Goal: Task Accomplishment & Management: Use online tool/utility

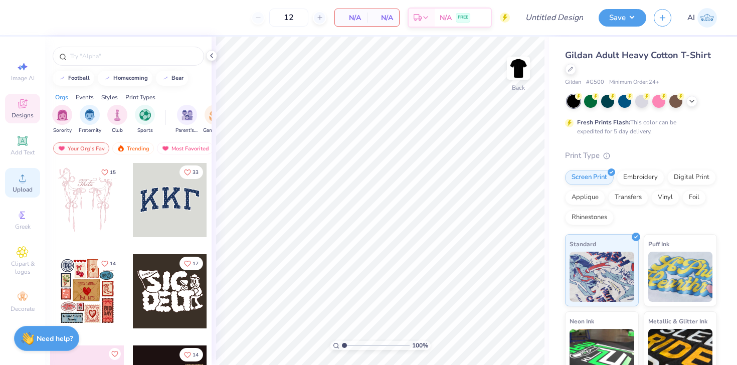
click at [24, 183] on circle at bounding box center [23, 182] width 6 height 6
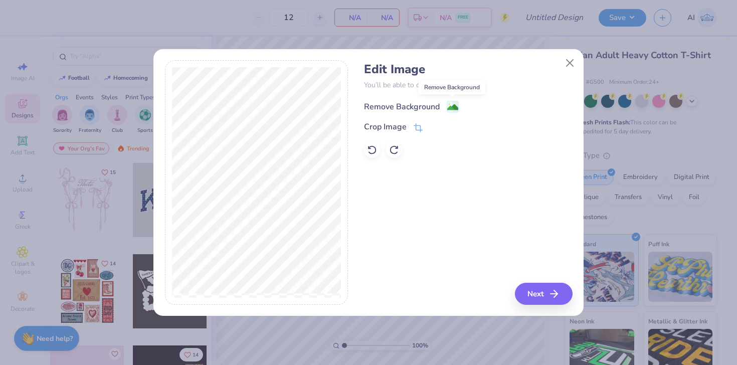
click at [452, 108] on image at bounding box center [452, 107] width 11 height 11
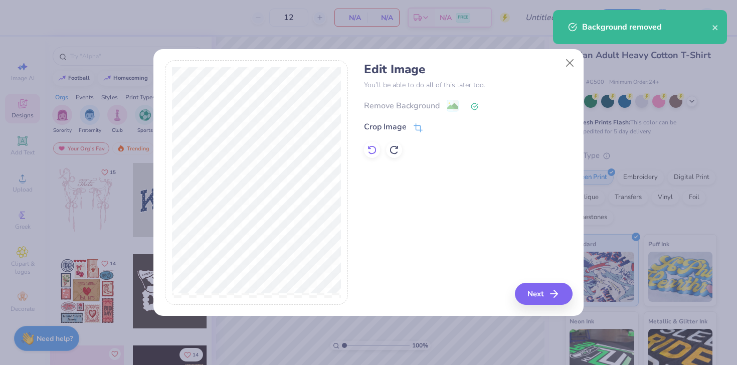
click at [373, 147] on icon at bounding box center [372, 150] width 10 height 10
click at [554, 294] on line "button" at bounding box center [557, 294] width 7 height 0
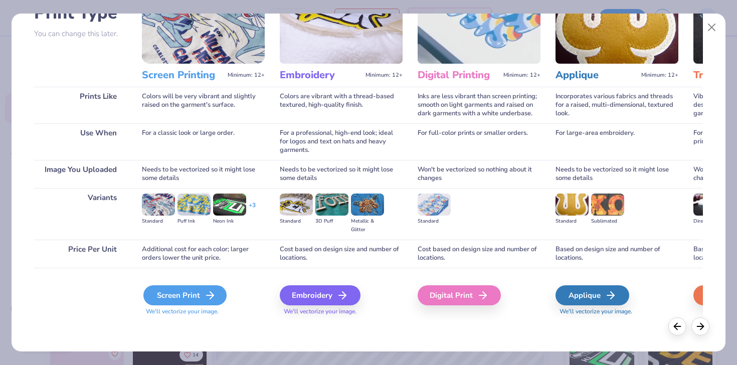
scroll to position [85, 0]
click at [193, 286] on div "Screen Print" at bounding box center [184, 295] width 83 height 20
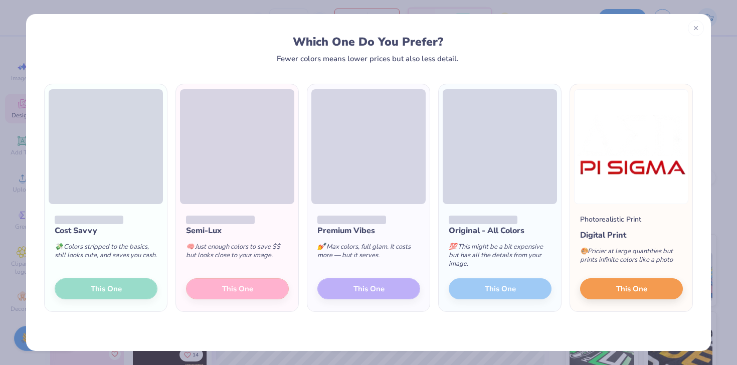
click at [109, 290] on div "Cost Savvy 💸 Colors stripped to the basics, still looks cute, and saves you cas…" at bounding box center [106, 257] width 122 height 107
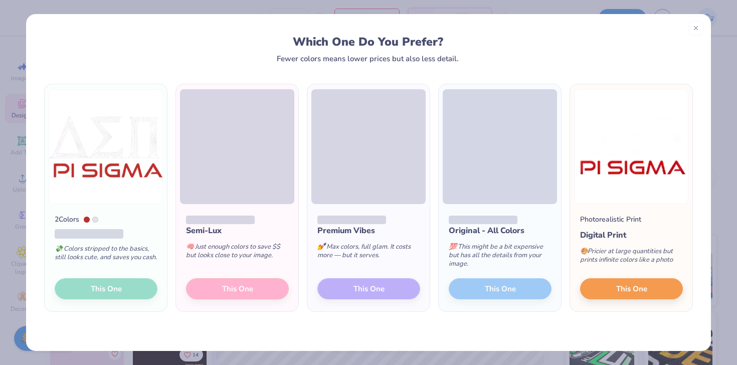
click at [105, 190] on img at bounding box center [106, 146] width 114 height 115
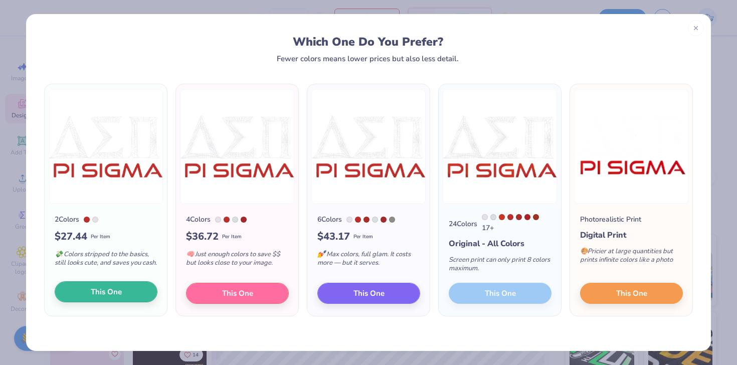
click at [120, 296] on span "This One" at bounding box center [106, 292] width 31 height 12
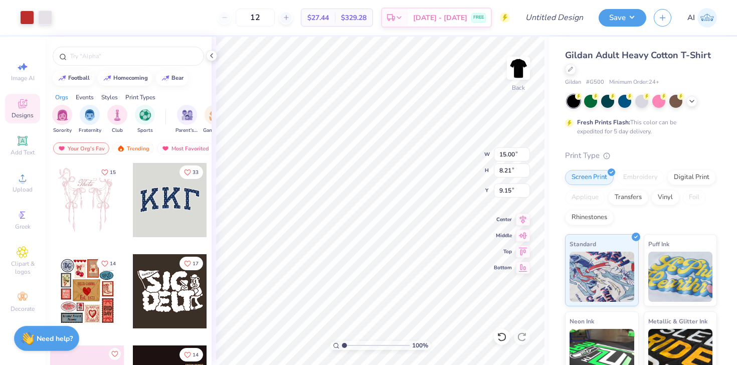
type input "5.30"
type input "2.90"
type input "3.00"
type input "4.07"
type input "2.23"
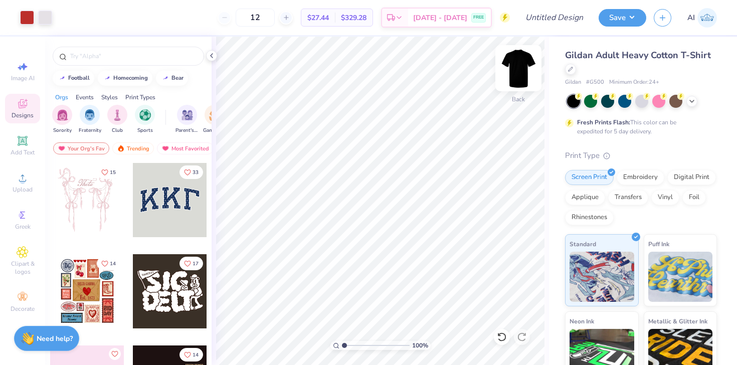
click at [518, 71] on img at bounding box center [519, 68] width 40 height 40
click at [14, 187] on span "Upload" at bounding box center [23, 190] width 20 height 8
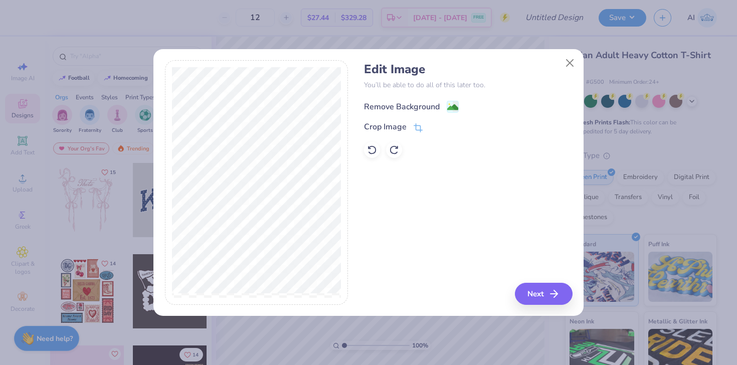
click at [440, 105] on div "Remove Background" at bounding box center [411, 106] width 95 height 13
click at [548, 299] on button "Next" at bounding box center [546, 294] width 58 height 22
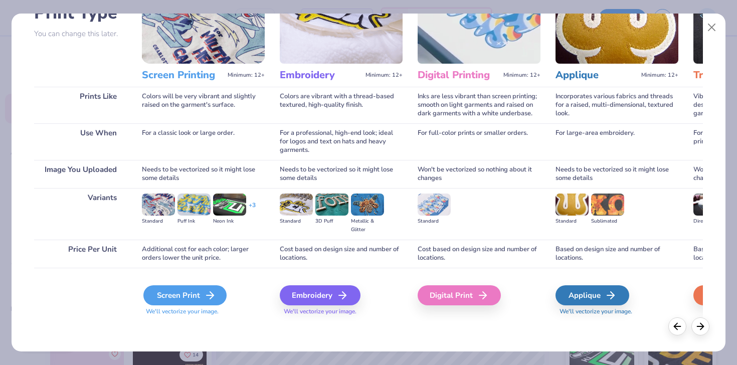
click at [183, 292] on div "Screen Print" at bounding box center [184, 295] width 83 height 20
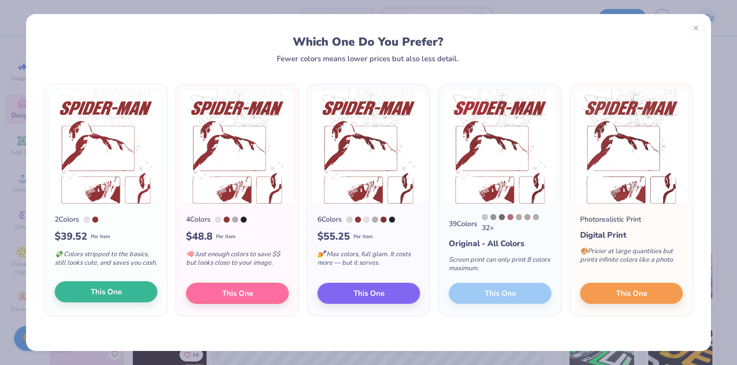
click at [119, 298] on span "This One" at bounding box center [106, 292] width 31 height 12
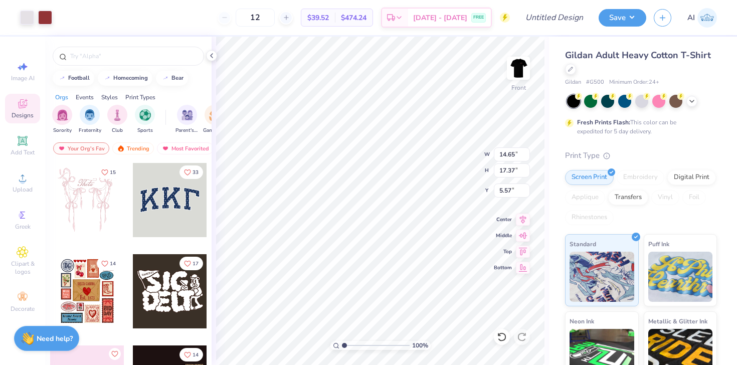
type input "13.41"
type input "15.90"
type input "3.00"
type input "4.77"
click at [497, 334] on div at bounding box center [502, 337] width 16 height 16
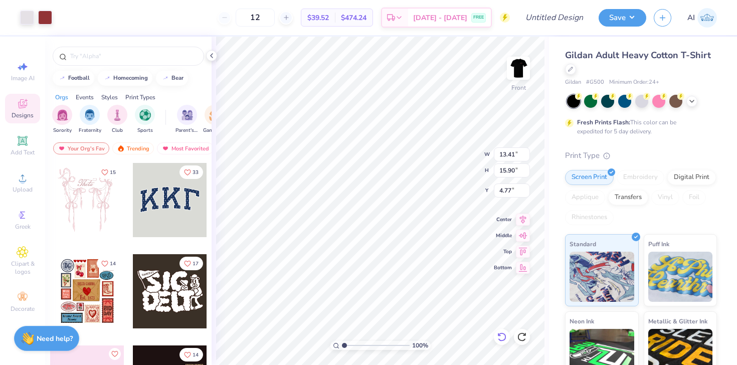
type input "3.00"
click at [515, 69] on img at bounding box center [519, 68] width 40 height 40
click at [515, 69] on img at bounding box center [519, 68] width 20 height 20
type input "5.55"
click at [515, 68] on img at bounding box center [519, 68] width 40 height 40
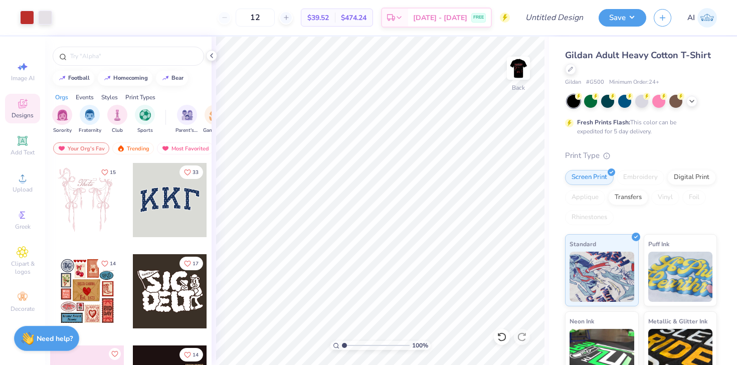
click at [515, 68] on img at bounding box center [519, 68] width 20 height 20
click at [626, 21] on button "Save" at bounding box center [623, 17] width 48 height 18
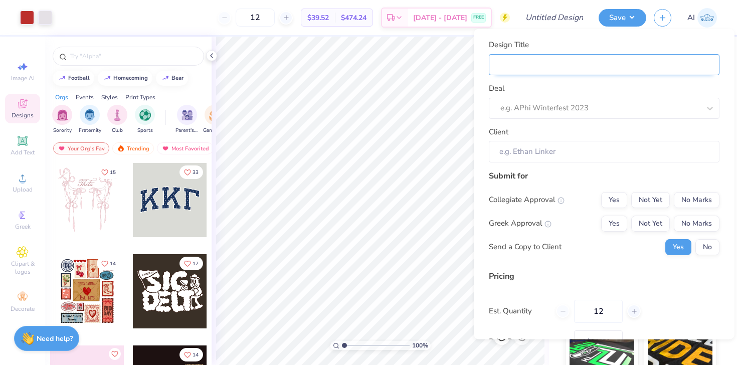
click at [524, 64] on input "Design Title" at bounding box center [604, 65] width 231 height 22
type input "U"
type input "UC"
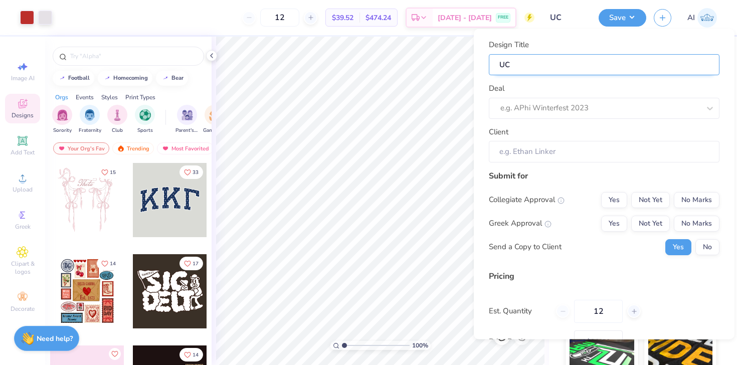
type input "UCI"
type input "UCI D"
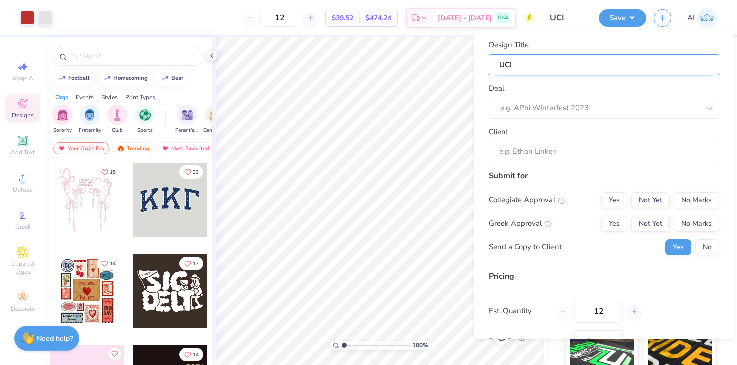
type input "UCI D"
type input "UCI DS"
type input "UCI DSP"
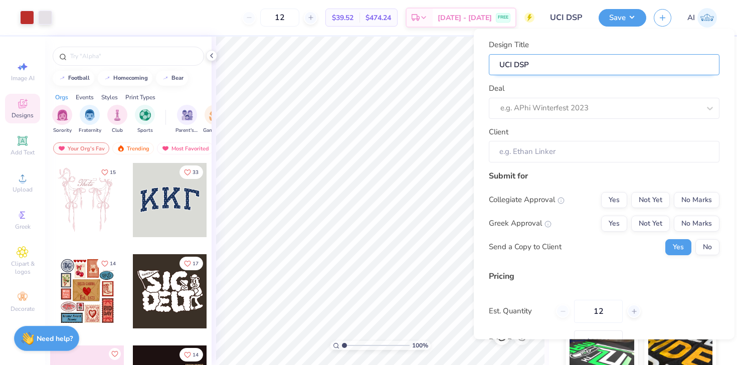
type input "UCI DSP"
type input "UCI DSP -"
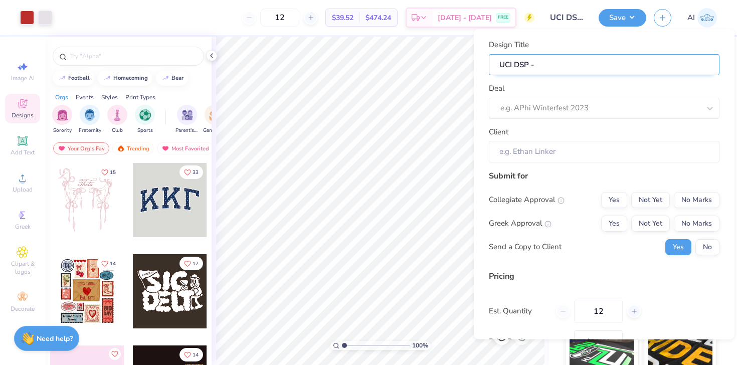
type input "UCI DSP -"
type input "UCI DSP - F"
type input "UCI DSP - Fa"
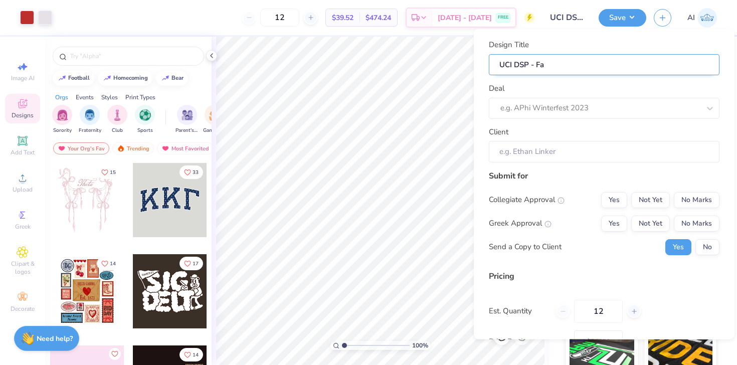
type input "UCI DSP - Fal"
type input "UCI DSP - Fall"
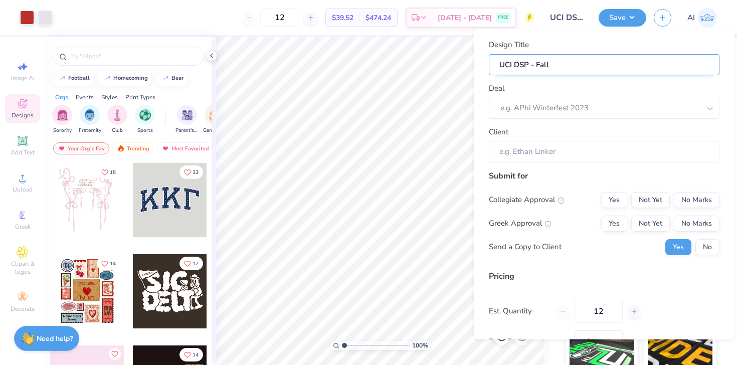
type input "UCI DSP - Fall"
type input "UCI DSP - Fall 2"
type input "UCI DSP - Fall 20"
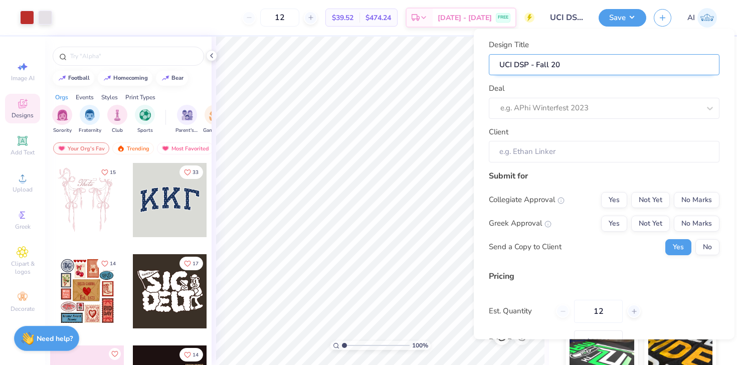
type input "UCI DSP - Fall 202"
type input "UCI DSP - Fall 2025"
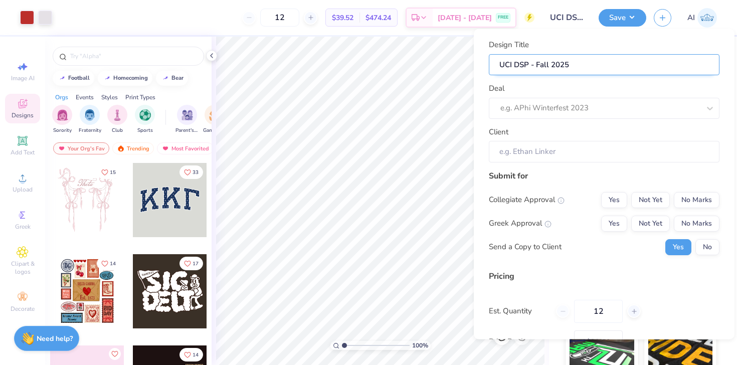
type input "UCI DSP - Fall 2025"
type input "UCI DSP - Fall 2025 R"
type input "UCI DSP - Fall 2025 Re"
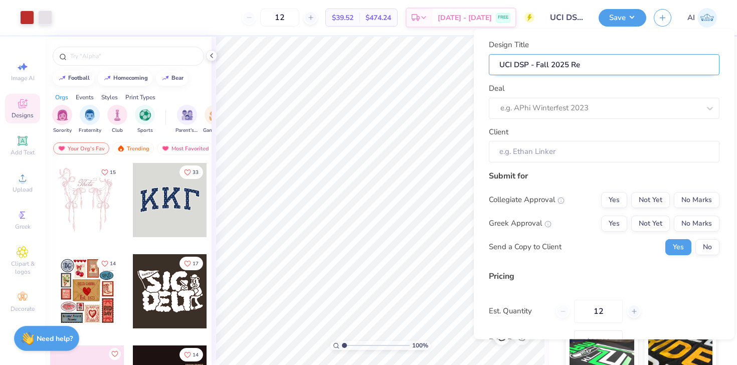
type input "UCI DSP - Fall 2025 Rec"
type input "UCI DSP - Fall 2025 Recr"
type input "UCI DSP - Fall 2025 Recru"
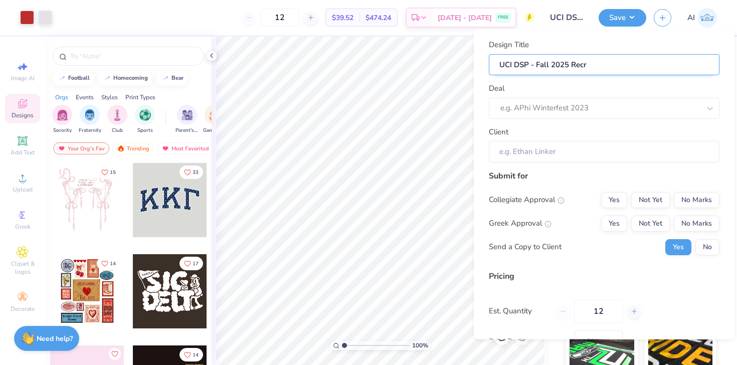
type input "UCI DSP - Fall 2025 Recru"
type input "UCI DSP - Fall 2025 Recrui"
type input "UCI DSP - Fall 2025 Recruit"
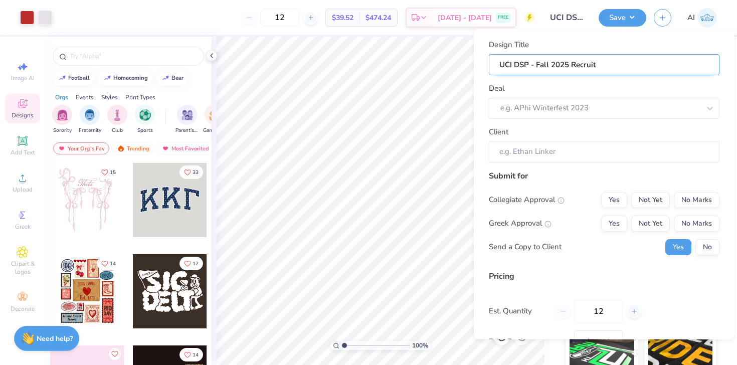
type input "UCI DSP - Fall 2025 Recruitm"
type input "UCI DSP - Fall 2025 Recruitme"
type input "UCI DSP - Fall 2025 Recruitmen"
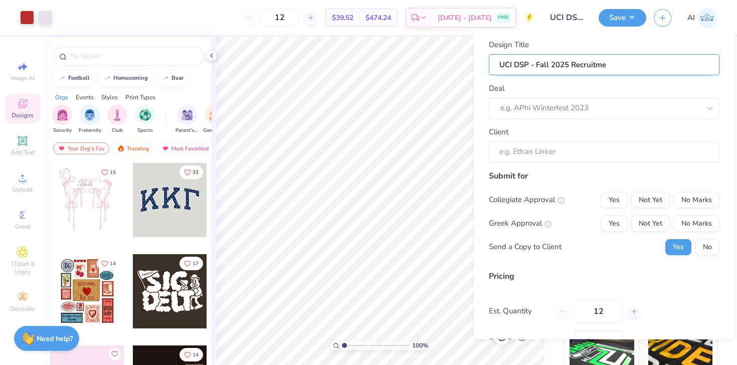
type input "UCI DSP - Fall 2025 Recruitmen"
type input "UCI DSP - Fall 2025 Recruitment"
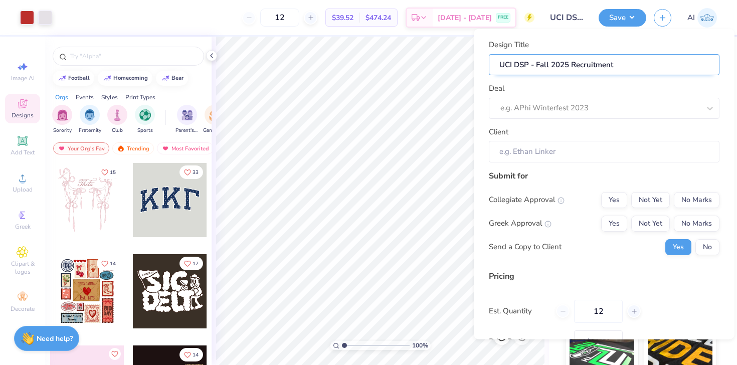
type input "UCI DSP - Fall 2025 Recruitment M"
type input "UCI DSP - Fall 2025 Recruitment Me"
type input "UCI DSP - Fall 2025 Recruitment Mer"
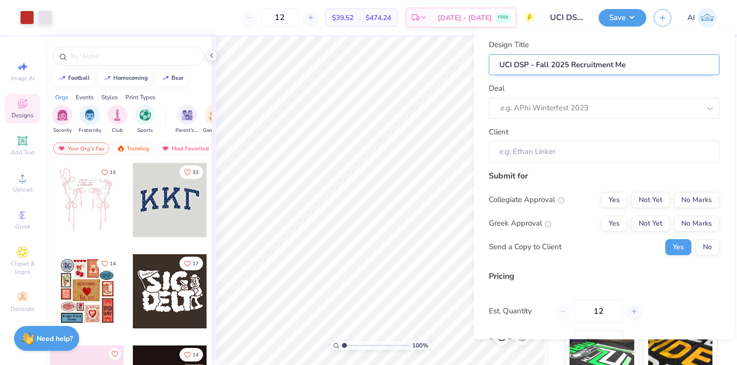
type input "UCI DSP - Fall 2025 Recruitment Mer"
type input "UCI DSP - Fall 2025 Recruitment Merc"
type input "UCI DSP - Fall 2025 Recruitment Merch"
click at [594, 64] on input "UCI DSP - Fall 2025 Recruitment Merch" at bounding box center [604, 65] width 231 height 22
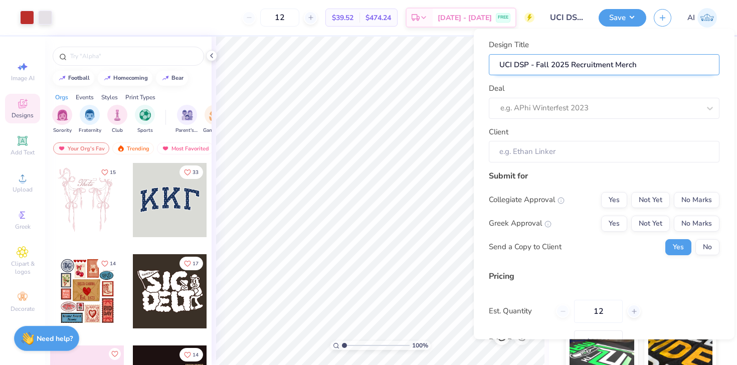
click at [594, 64] on input "UCI DSP - Fall 2025 Recruitment Merch" at bounding box center [604, 65] width 231 height 22
type input "UCI DSP - Fall 2025 Recruitment Merch"
click at [531, 112] on div "e.g. APhi Winterfest 2023" at bounding box center [601, 108] width 200 height 12
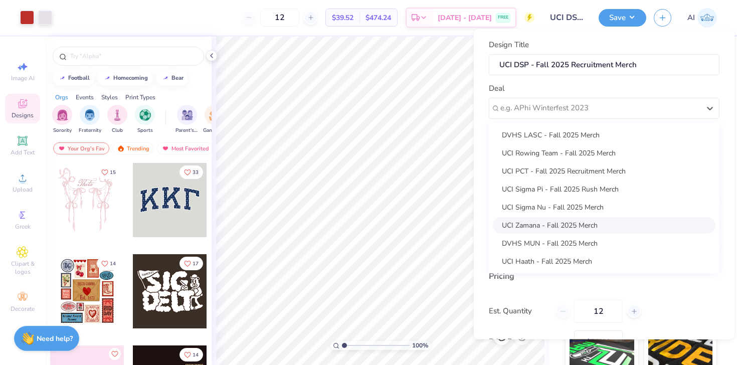
scroll to position [37, 0]
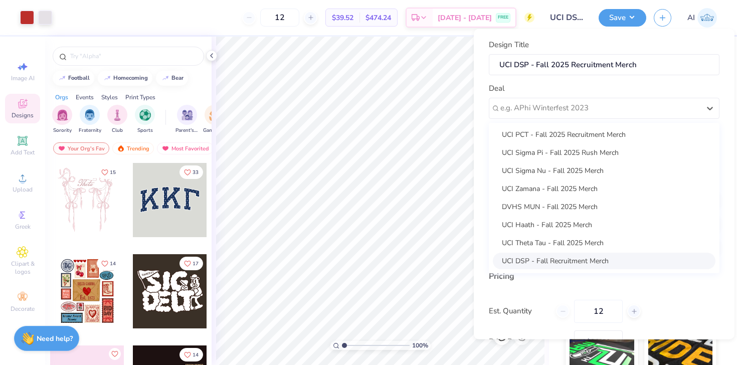
click at [531, 257] on div "UCI DSP - Fall Recruitment Merch" at bounding box center [604, 260] width 223 height 17
type input "Jadon Song"
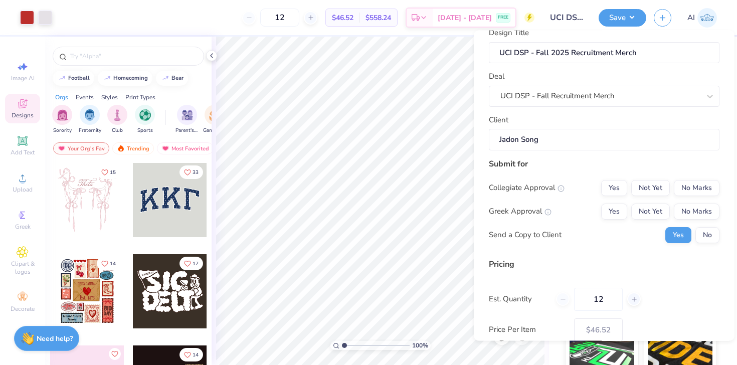
scroll to position [15, 0]
click at [688, 191] on button "No Marks" at bounding box center [697, 187] width 46 height 16
click at [619, 212] on button "Yes" at bounding box center [614, 210] width 26 height 16
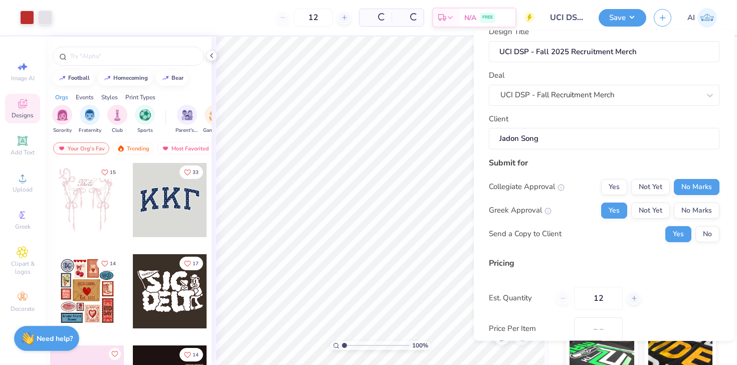
type input "$46.52"
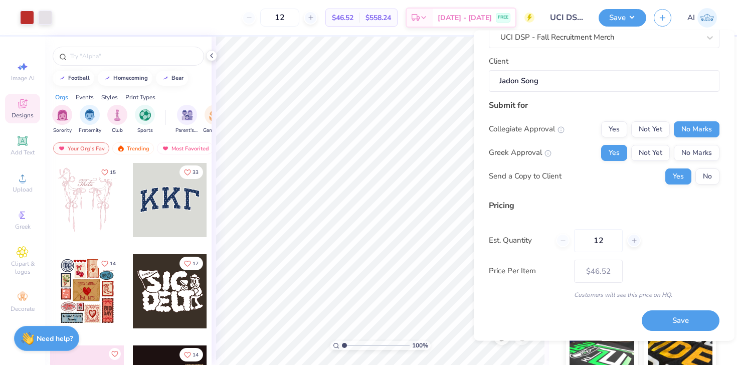
scroll to position [71, 0]
click at [712, 178] on button "No" at bounding box center [708, 177] width 24 height 16
click at [610, 240] on input "12" at bounding box center [598, 241] width 49 height 23
type input "1"
type input "47"
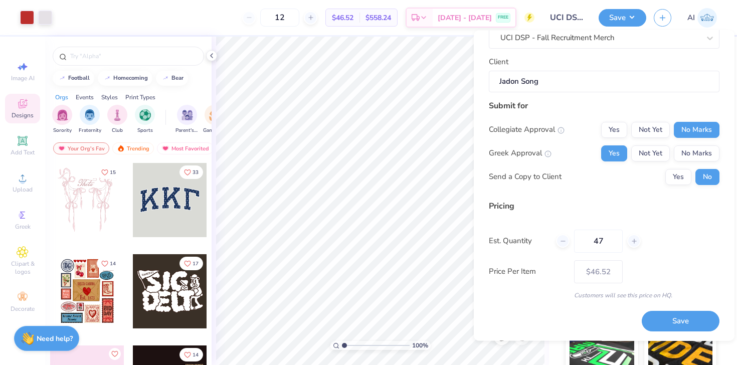
type input "47"
type input "$21.38"
type input "47"
click at [669, 241] on div "Est. Quantity 47" at bounding box center [604, 241] width 231 height 23
click at [678, 325] on button "Save" at bounding box center [681, 322] width 78 height 21
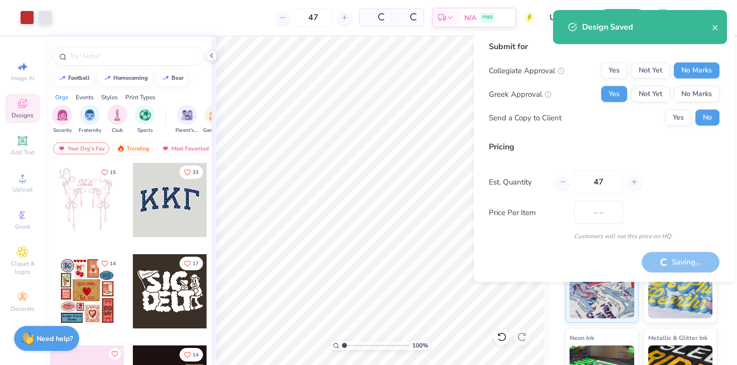
type input "$21.38"
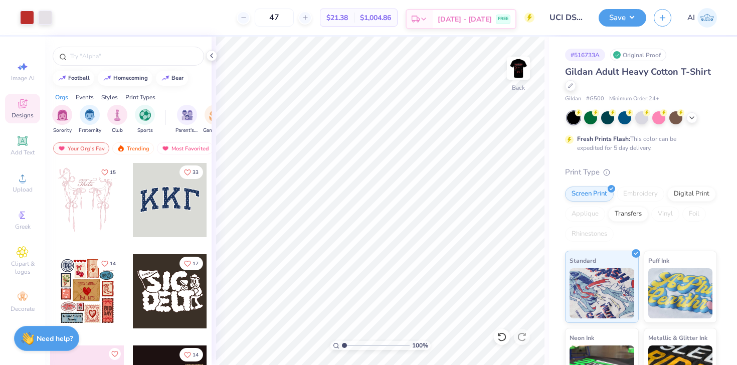
click at [455, 17] on span "[DATE] - [DATE]" at bounding box center [465, 19] width 54 height 11
type input "3.80"
type input "4.10"
type input "3.85"
type input "3.00"
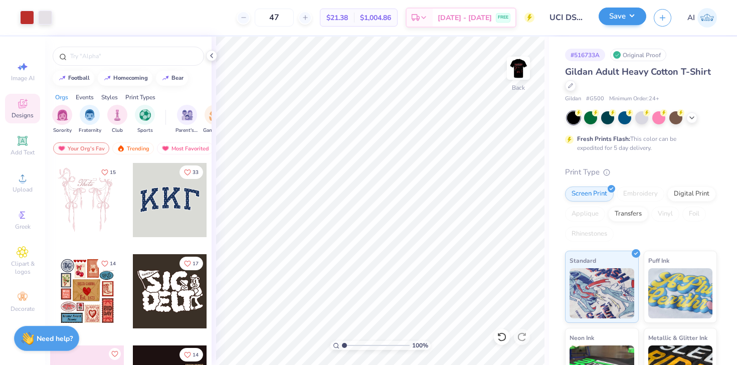
click at [623, 23] on button "Save" at bounding box center [623, 17] width 48 height 18
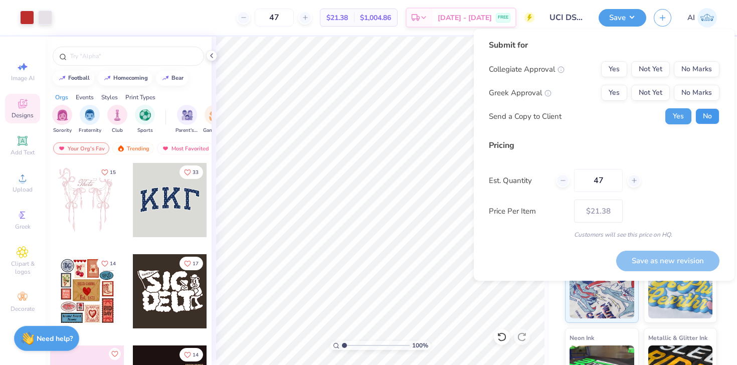
click at [699, 118] on button "No" at bounding box center [708, 116] width 24 height 16
click at [692, 69] on button "No Marks" at bounding box center [697, 69] width 46 height 16
click at [614, 93] on button "Yes" at bounding box center [614, 93] width 26 height 16
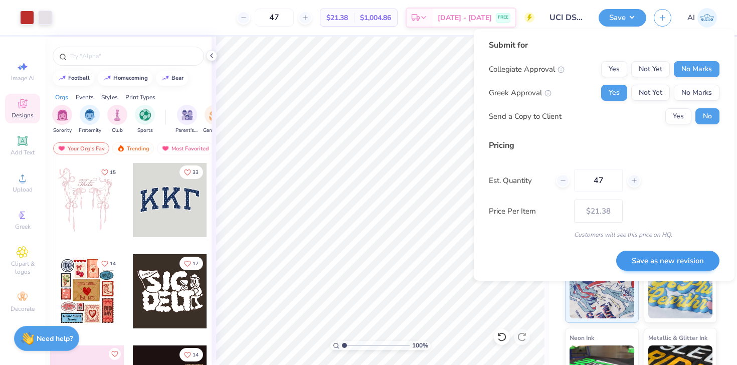
click at [672, 256] on button "Save as new revision" at bounding box center [667, 261] width 103 height 21
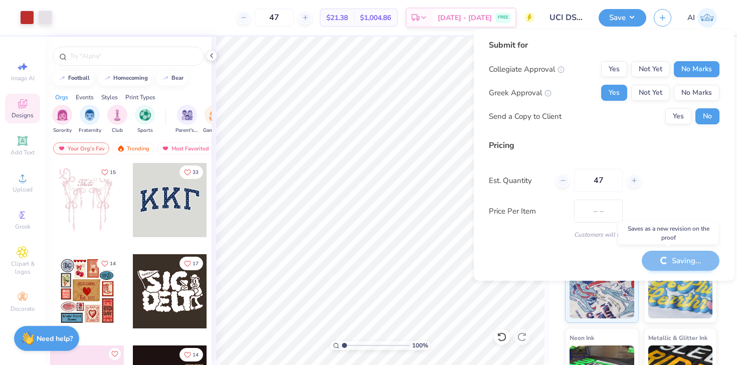
type input "$21.38"
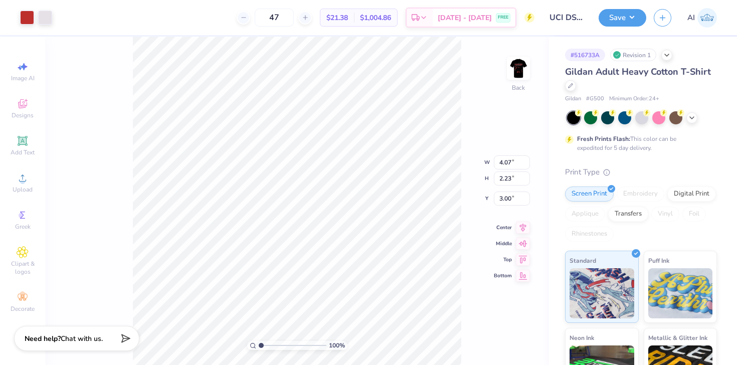
type input "3.95"
click at [616, 18] on button "Save" at bounding box center [623, 17] width 48 height 18
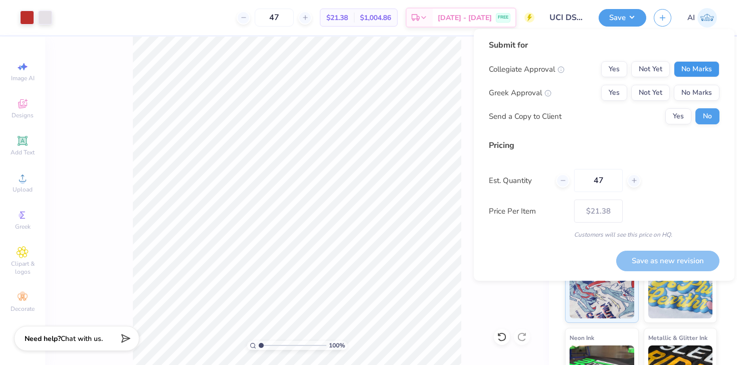
click at [690, 70] on button "No Marks" at bounding box center [697, 69] width 46 height 16
click at [627, 92] on button "Yes" at bounding box center [614, 93] width 26 height 16
click at [649, 265] on button "Save as new revision" at bounding box center [667, 261] width 103 height 21
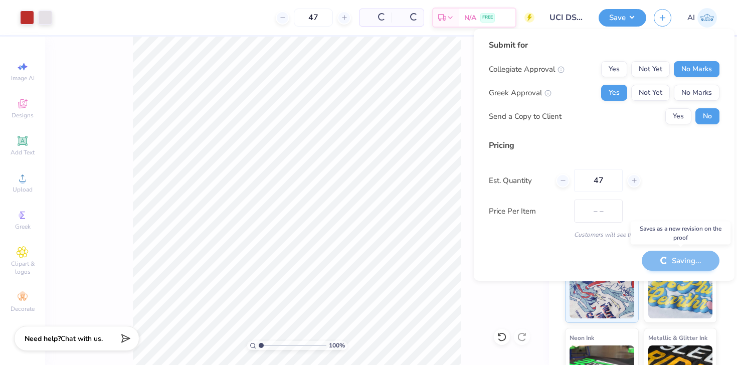
type input "$21.38"
